Goal: Task Accomplishment & Management: Manage account settings

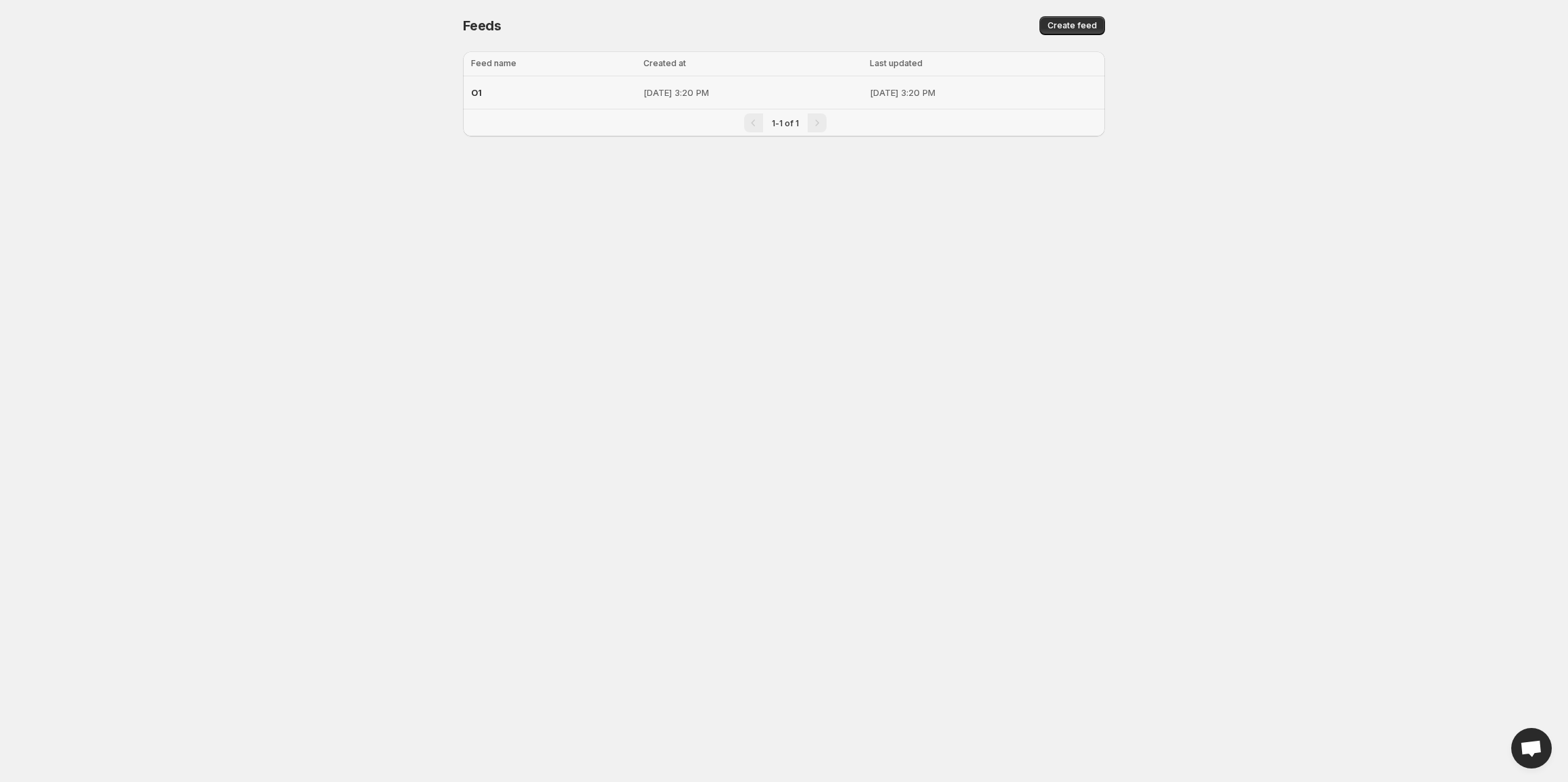
click at [482, 93] on div "O1" at bounding box center [553, 92] width 164 height 24
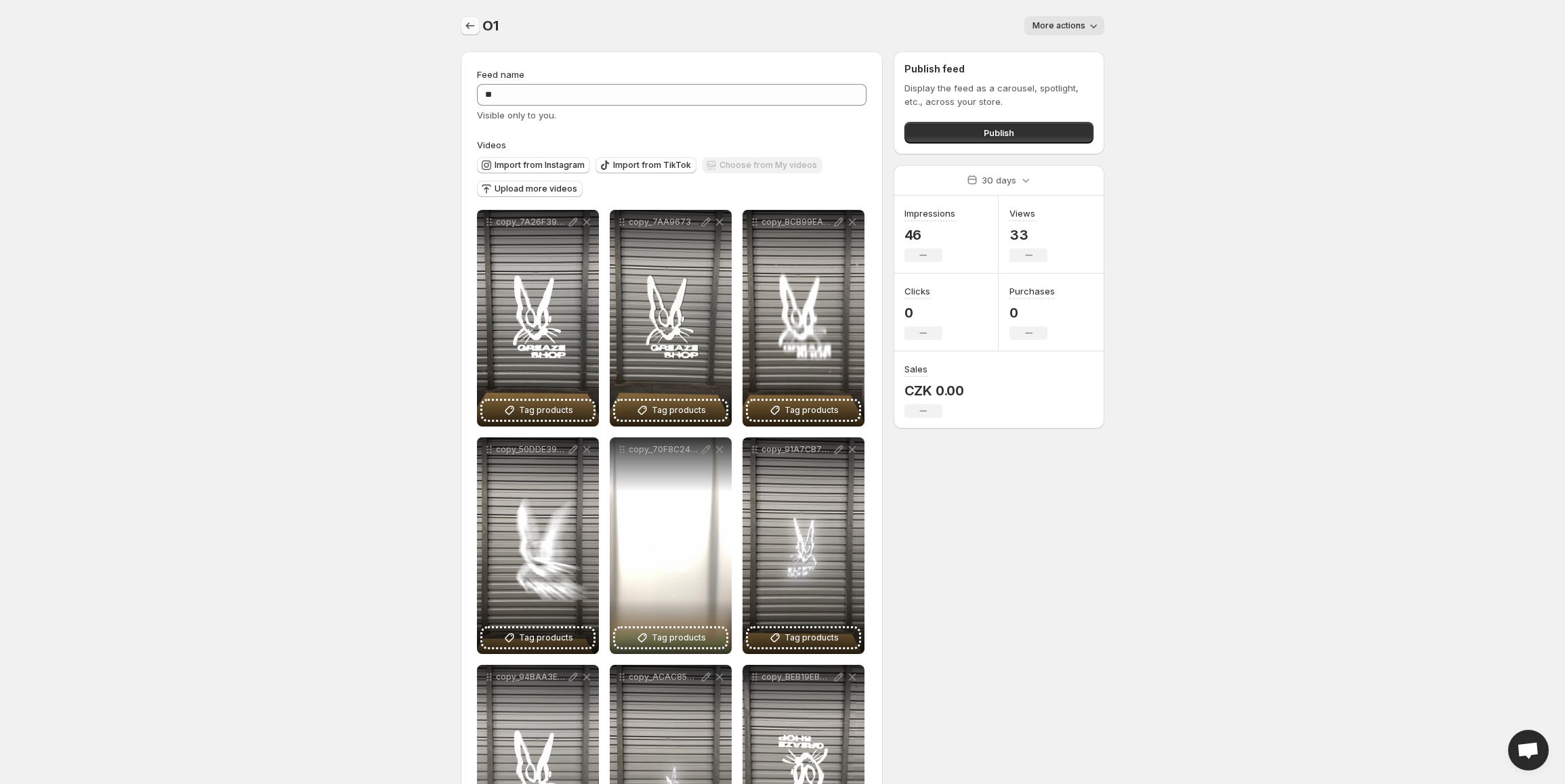
click at [472, 29] on icon "Settings" at bounding box center [470, 25] width 13 height 13
